Goal: Find specific page/section: Find specific page/section

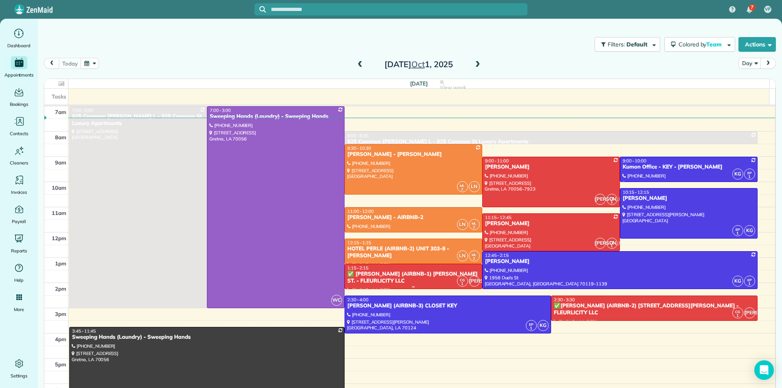
click at [420, 277] on div "✅ LENO KNOX (AIRBNB-1) PAUL MORPHY ST. - FLEURLICITY LLC" at bounding box center [413, 278] width 133 height 14
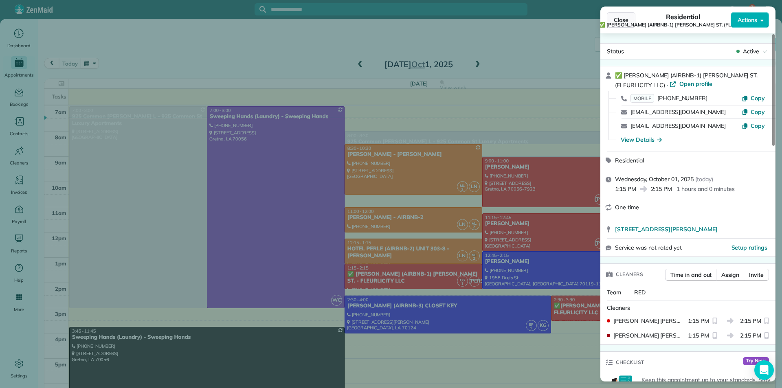
click at [625, 18] on span "Close" at bounding box center [621, 20] width 15 height 8
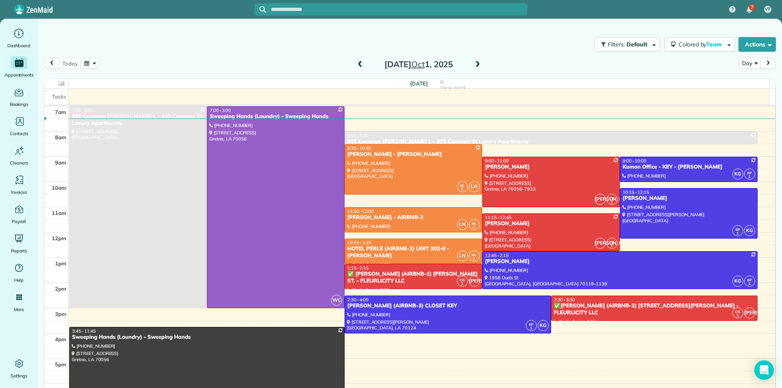
click at [477, 64] on span at bounding box center [477, 64] width 9 height 7
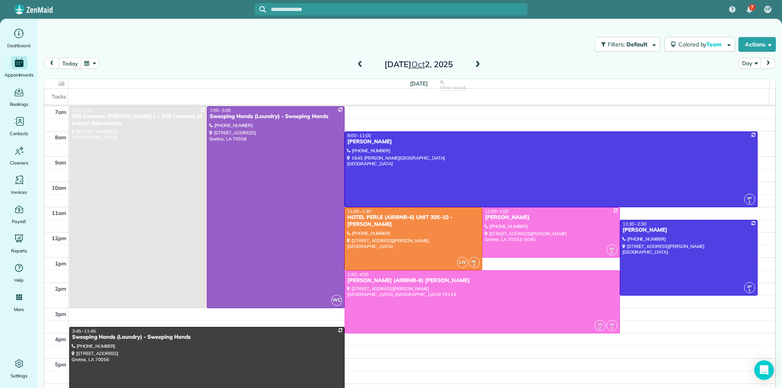
click at [359, 68] on span at bounding box center [360, 64] width 9 height 7
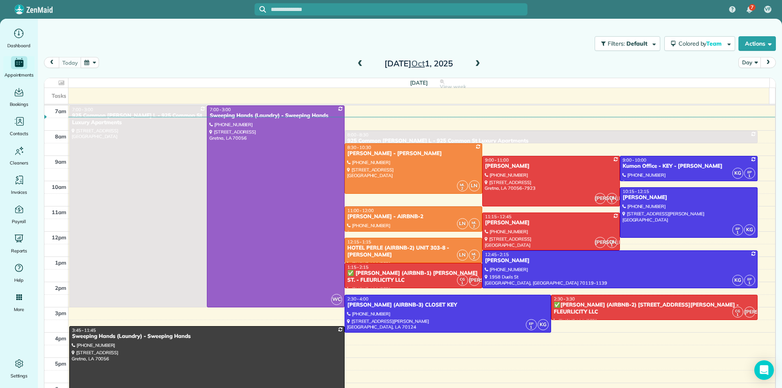
drag, startPoint x: 198, startPoint y: 49, endPoint x: 198, endPoint y: 54, distance: 4.9
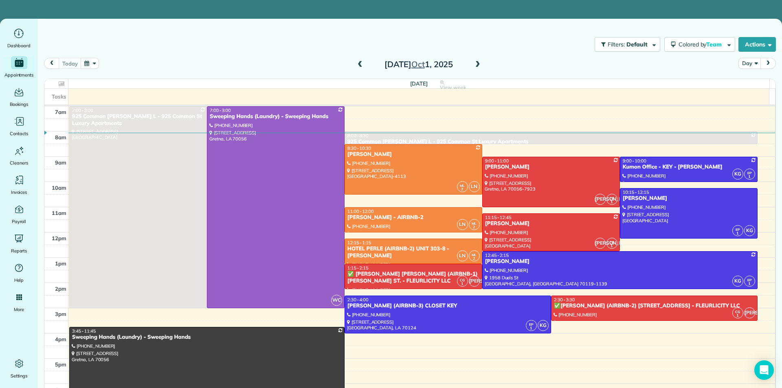
click at [476, 64] on span at bounding box center [477, 64] width 9 height 7
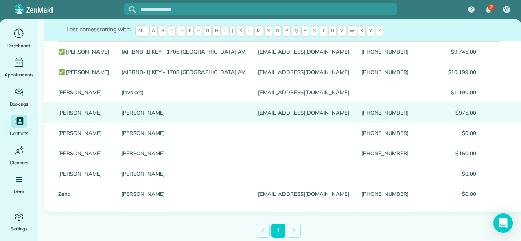
scroll to position [81, 0]
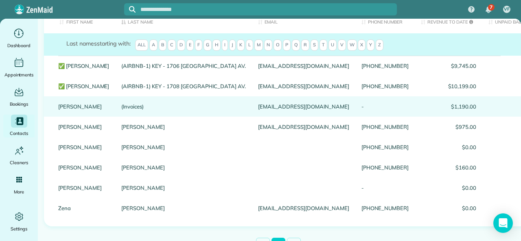
type input "******"
click at [78, 106] on link "Nelson Richard" at bounding box center [83, 107] width 51 height 6
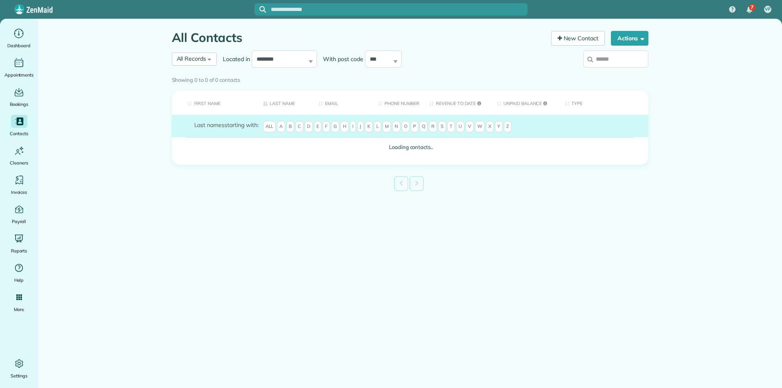
click at [617, 62] on input "search" at bounding box center [615, 58] width 65 height 17
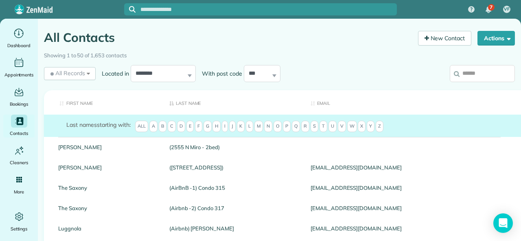
click at [468, 76] on input "search" at bounding box center [482, 73] width 65 height 17
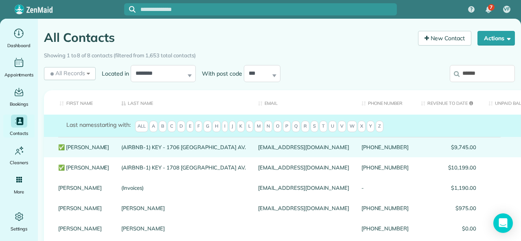
type input "******"
click at [176, 145] on link "(AIRBNB-1) KEY - 1706 [GEOGRAPHIC_DATA] AV." at bounding box center [183, 148] width 124 height 6
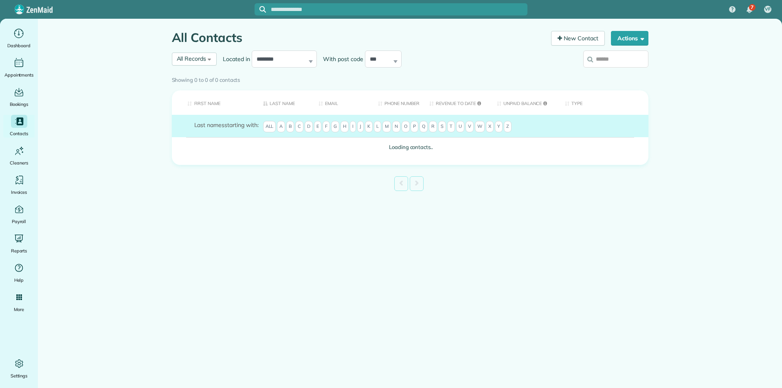
click at [608, 61] on input "search" at bounding box center [615, 58] width 65 height 17
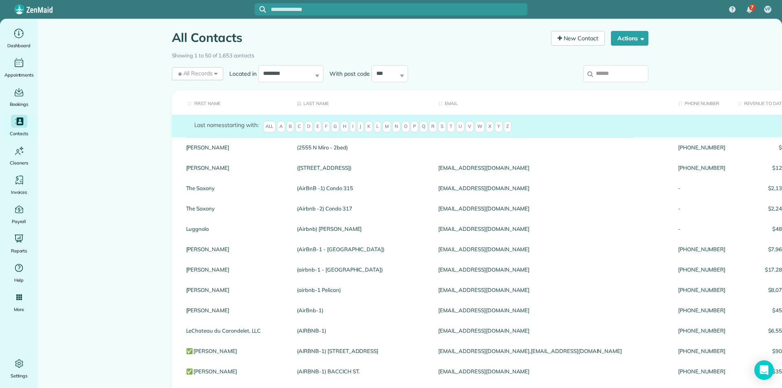
click at [620, 68] on input "search" at bounding box center [615, 73] width 65 height 17
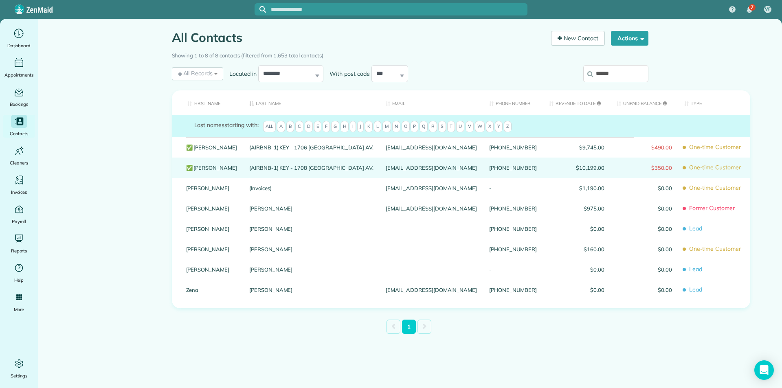
type input "******"
click at [320, 169] on link "(AIRBNB-1) KEY - 1708 [GEOGRAPHIC_DATA] AV." at bounding box center [311, 168] width 124 height 6
